Goal: Transaction & Acquisition: Purchase product/service

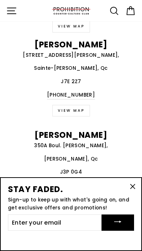
scroll to position [1227, 0]
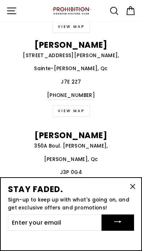
click at [132, 189] on icon "button" at bounding box center [133, 186] width 4 height 4
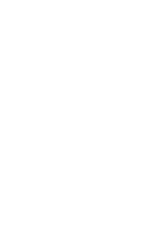
scroll to position [228, 0]
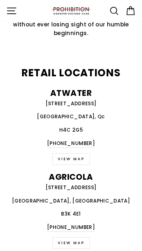
click at [15, 13] on icon "button" at bounding box center [11, 10] width 11 height 11
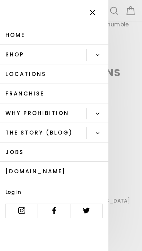
click at [99, 52] on button "Primary" at bounding box center [97, 55] width 22 height 12
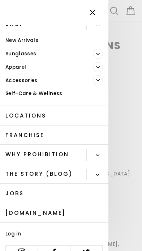
scroll to position [26, 0]
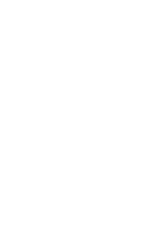
scroll to position [0, 0]
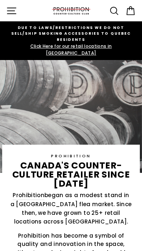
click at [15, 11] on icon "button" at bounding box center [11, 10] width 11 height 11
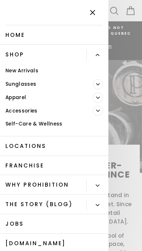
click at [46, 33] on link "Home" at bounding box center [54, 35] width 108 height 20
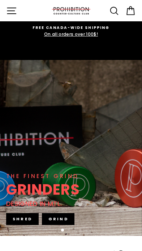
click at [12, 28] on span "FREE CANADA-WIDE SHIPPING" at bounding box center [71, 28] width 126 height 6
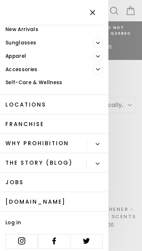
scroll to position [41, 0]
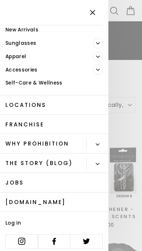
click at [37, 63] on link "Accessories" at bounding box center [46, 69] width 93 height 13
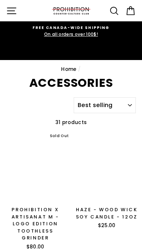
select select "best-selling"
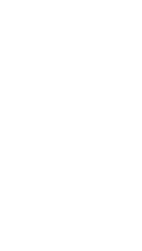
scroll to position [665, 0]
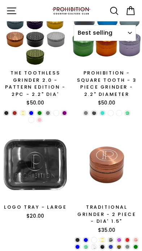
click at [19, 10] on button "Site navigation" at bounding box center [12, 11] width 16 height 16
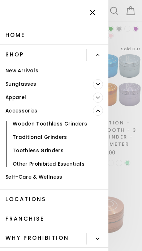
scroll to position [614, 0]
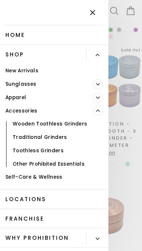
click at [97, 54] on icon "Primary" at bounding box center [98, 55] width 4 height 4
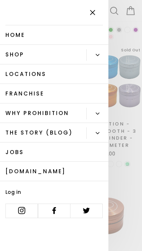
click at [24, 59] on link "Shop" at bounding box center [43, 55] width 86 height 20
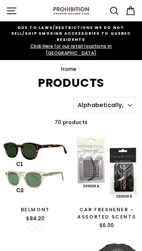
click at [117, 8] on icon at bounding box center [114, 10] width 11 height 11
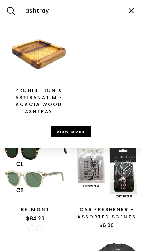
type input "ashtray"
click at [51, 50] on img at bounding box center [39, 54] width 58 height 58
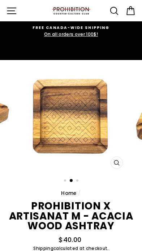
click at [127, 141] on div "Close (esc)" at bounding box center [71, 116] width 114 height 112
click at [120, 157] on button "Close (esc)" at bounding box center [117, 163] width 12 height 12
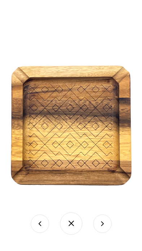
click at [86, 126] on img at bounding box center [71, 125] width 181 height 181
click at [74, 223] on button at bounding box center [71, 223] width 22 height 22
